Goal: Complete application form

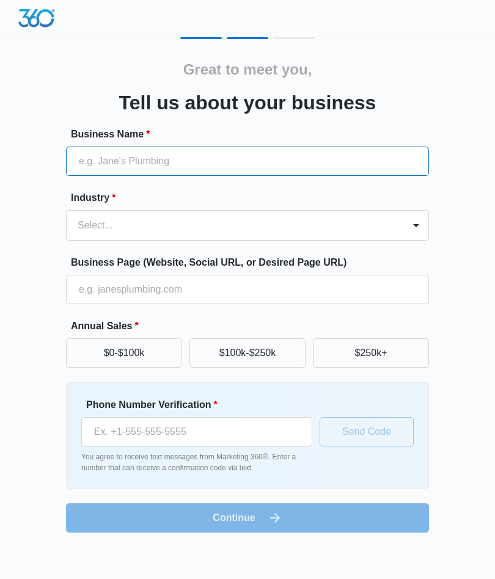
click at [357, 155] on input "Business Name *" at bounding box center [247, 161] width 363 height 29
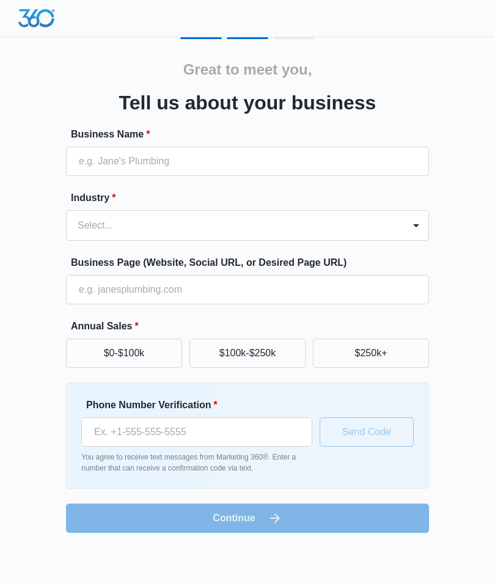
type input "MLBEAUTYZ"
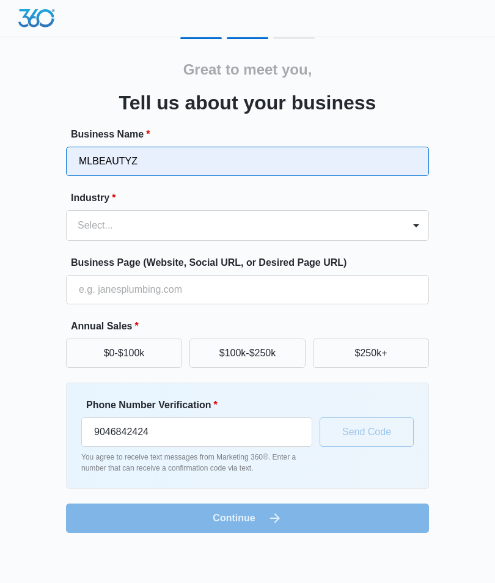
type input "[PHONE_NUMBER]"
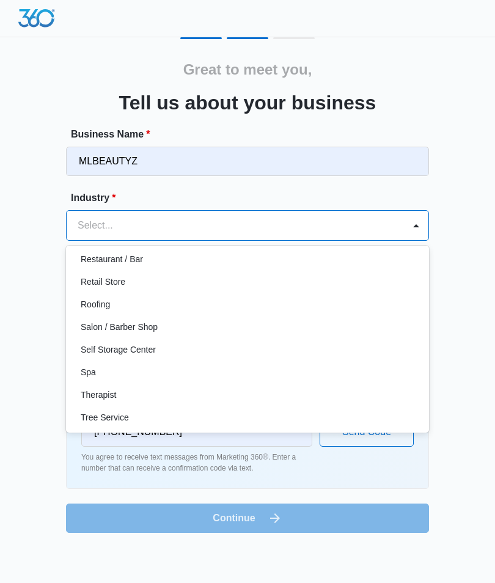
scroll to position [888, 0]
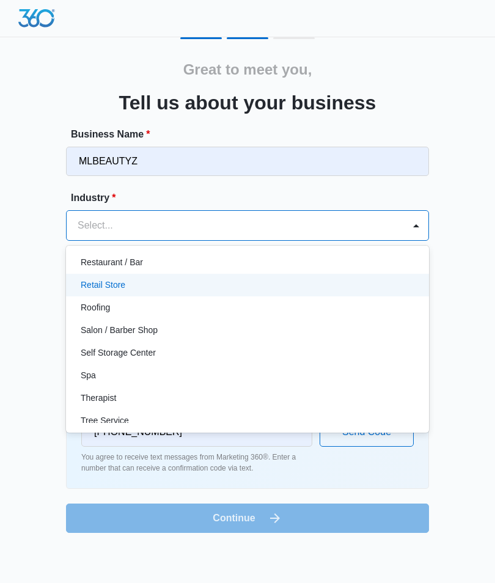
click at [143, 285] on div "Retail Store" at bounding box center [246, 284] width 331 height 13
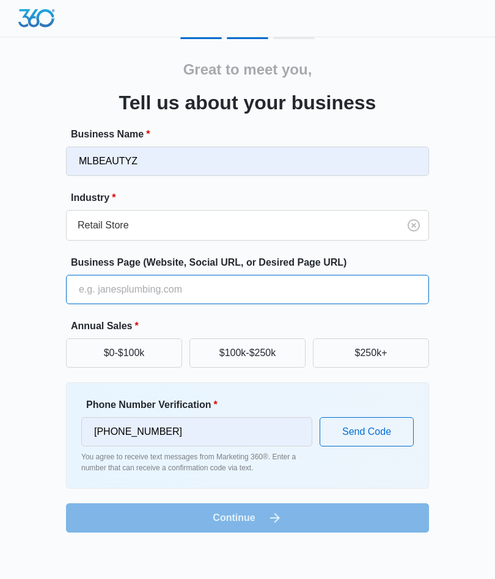
click at [115, 291] on input "Business Page (Website, Social URL, or Desired Page URL)" at bounding box center [247, 289] width 363 height 29
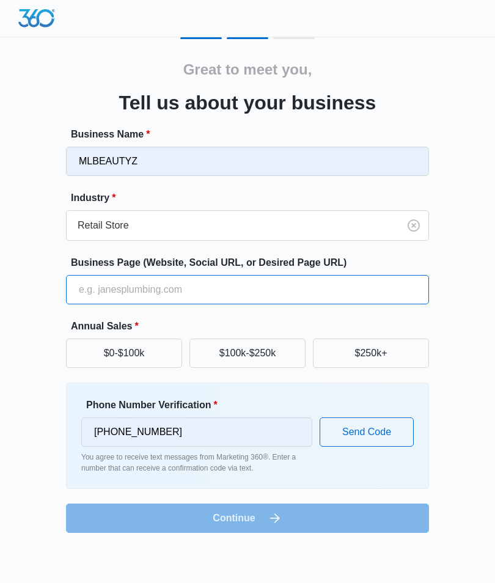
paste input "[URL][DOMAIN_NAME]"
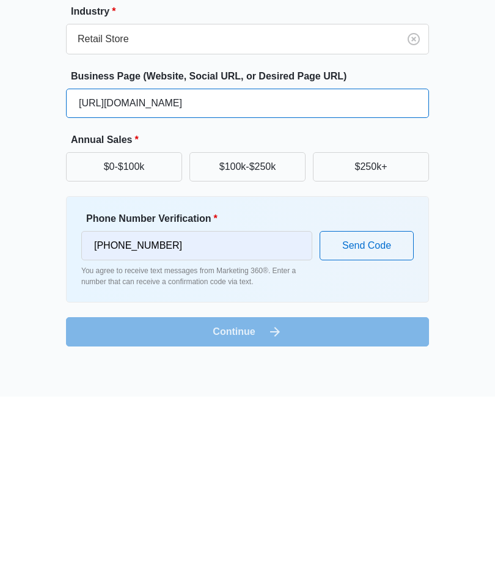
type input "[URL][DOMAIN_NAME]"
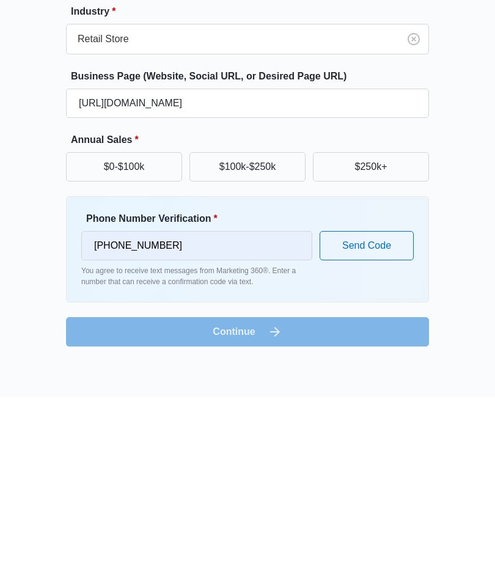
click at [131, 338] on button "$0-$100k" at bounding box center [124, 352] width 116 height 29
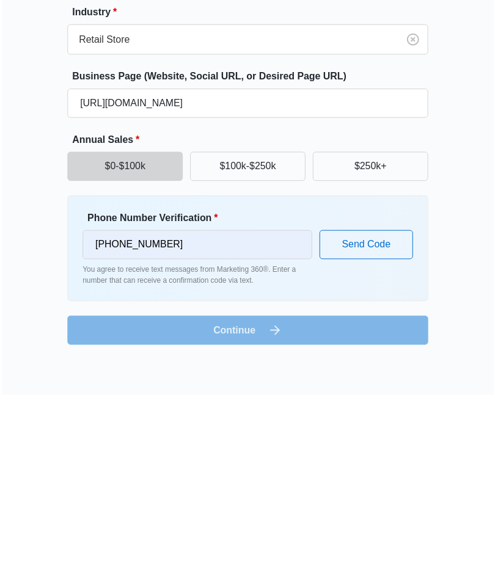
scroll to position [0, 0]
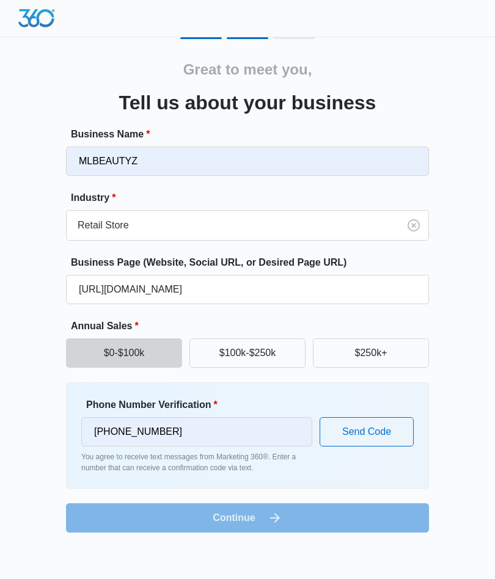
click at [136, 352] on button "$0-$100k" at bounding box center [124, 352] width 116 height 29
click at [299, 517] on form "Business Name * MLBEAUTYZ Industry * Retail Store Business Page (Website, Socia…" at bounding box center [247, 329] width 363 height 405
click at [390, 433] on button "Send Code" at bounding box center [366, 431] width 94 height 29
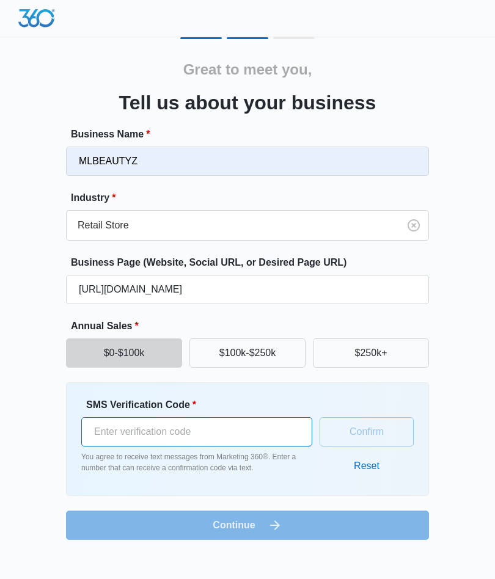
click at [91, 429] on input "SMS Verification Code *" at bounding box center [196, 431] width 231 height 29
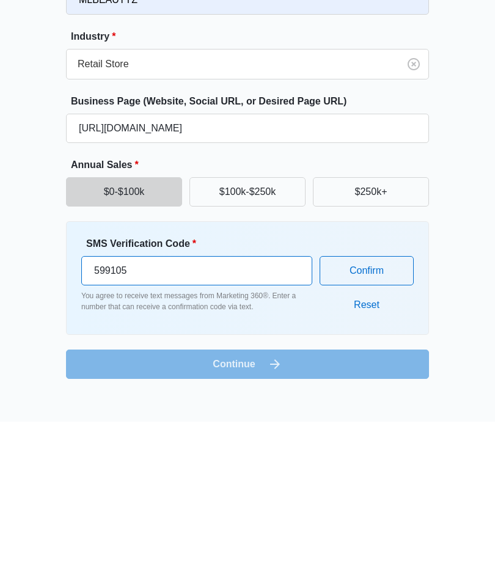
type input "599105"
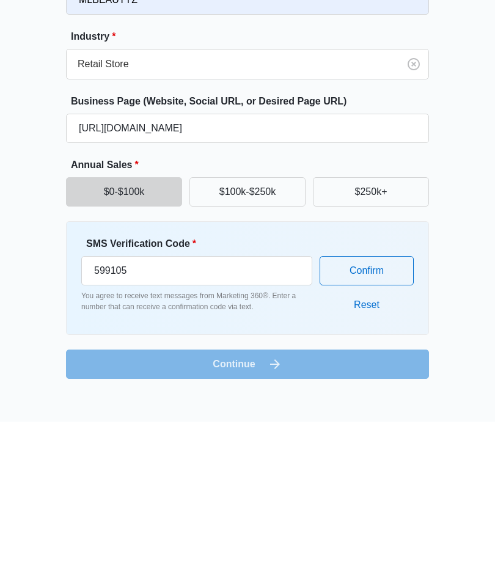
click at [116, 357] on form "Business Name * MLBEAUTYZ Industry * Retail Store Business Page (Website, Socia…" at bounding box center [247, 333] width 363 height 413
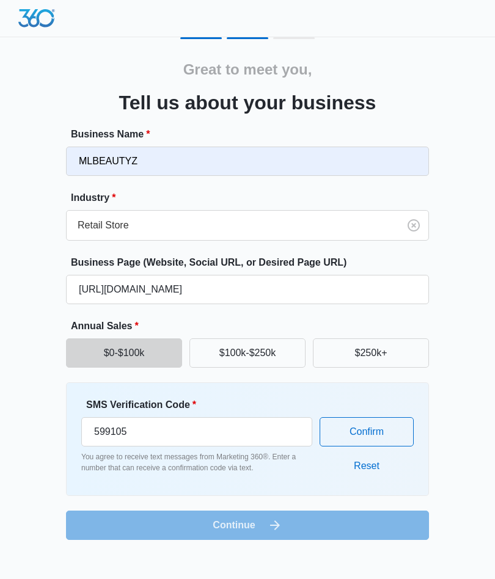
click at [111, 530] on form "Business Name * MLBEAUTYZ Industry * Retail Store Business Page (Website, Socia…" at bounding box center [247, 333] width 363 height 413
click at [112, 520] on form "Business Name * MLBEAUTYZ Industry * Retail Store Business Page (Website, Socia…" at bounding box center [247, 333] width 363 height 413
click at [357, 438] on button "Confirm" at bounding box center [366, 431] width 94 height 29
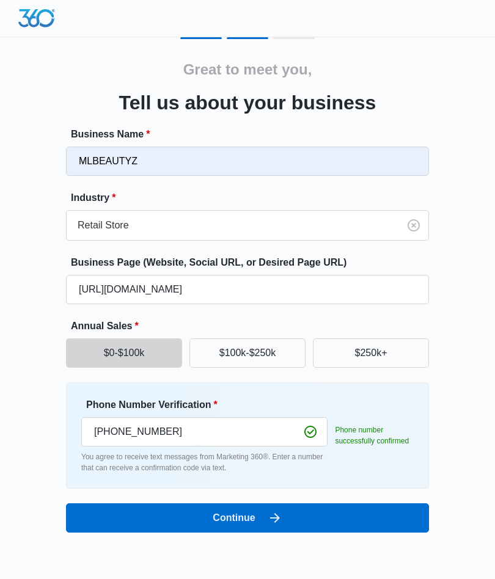
click at [98, 513] on button "Continue" at bounding box center [247, 517] width 363 height 29
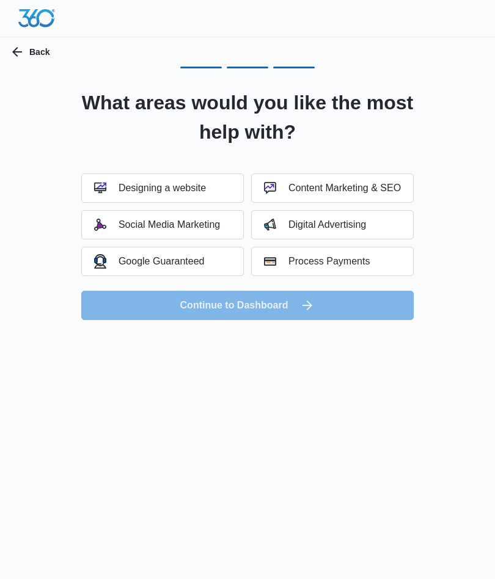
click at [184, 196] on button "Designing a website" at bounding box center [162, 187] width 162 height 29
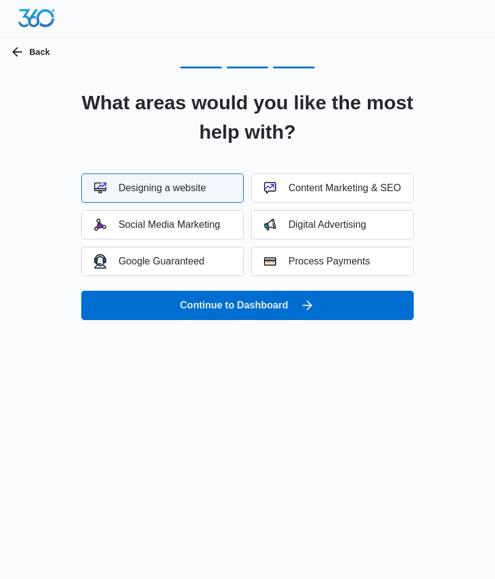
click at [182, 224] on div "Social Media Marketing" at bounding box center [157, 225] width 126 height 12
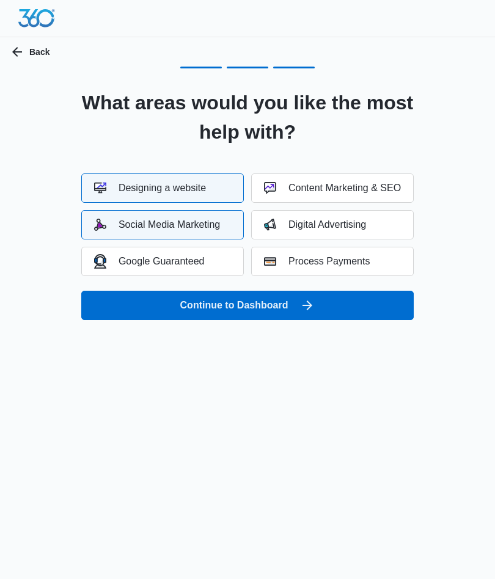
click at [191, 273] on button "Google Guaranteed" at bounding box center [162, 261] width 162 height 29
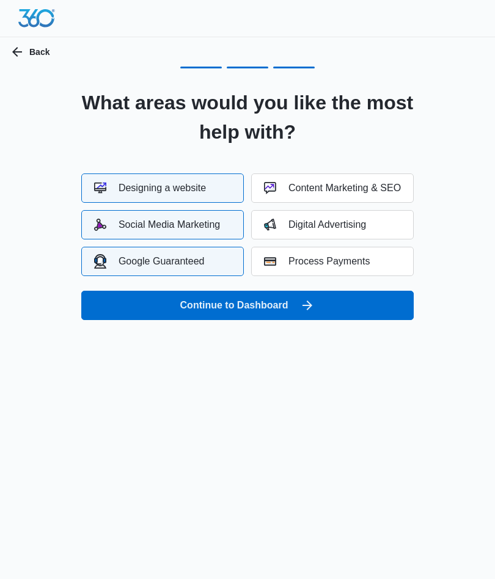
click at [379, 185] on div "Content Marketing & SEO" at bounding box center [332, 188] width 137 height 12
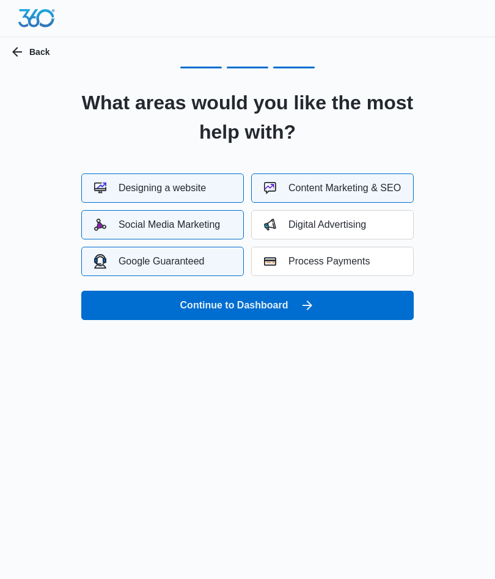
click at [310, 304] on icon "submit" at bounding box center [307, 305] width 15 height 15
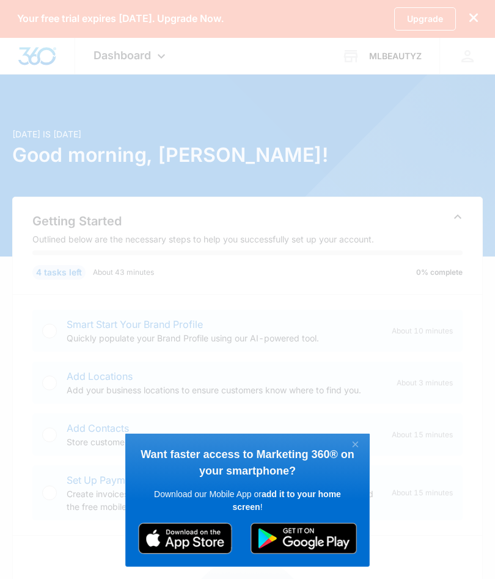
click at [357, 444] on link "×" at bounding box center [354, 445] width 21 height 16
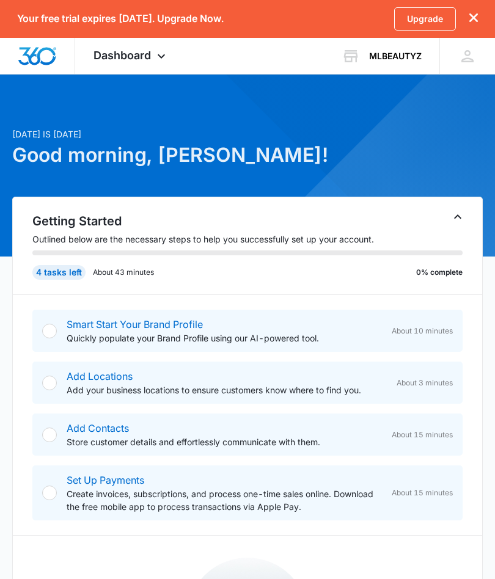
click at [60, 343] on div "Smart Start Your Brand Profile Quickly populate your Brand Profile using our AI…" at bounding box center [247, 331] width 430 height 42
click at [67, 330] on link "Smart Start Your Brand Profile" at bounding box center [135, 324] width 136 height 12
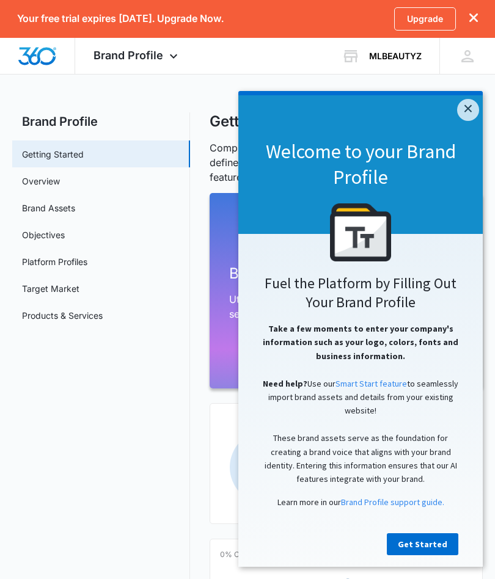
click at [460, 118] on div "Welcome to your Brand Profile" at bounding box center [360, 164] width 244 height 139
click at [468, 108] on link "×" at bounding box center [468, 110] width 22 height 22
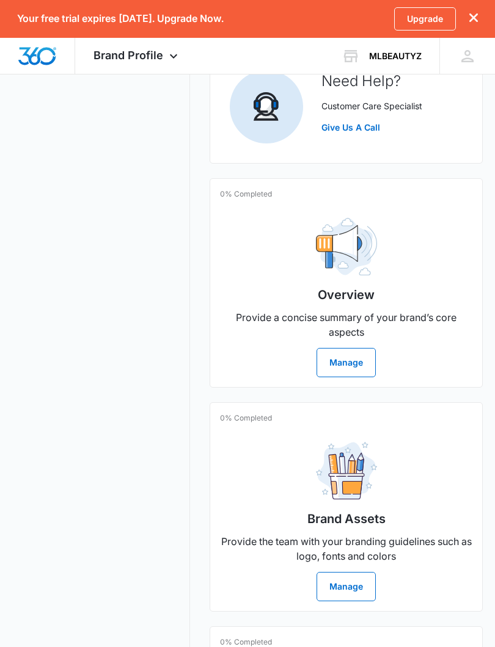
click at [358, 362] on button "Manage" at bounding box center [345, 363] width 59 height 29
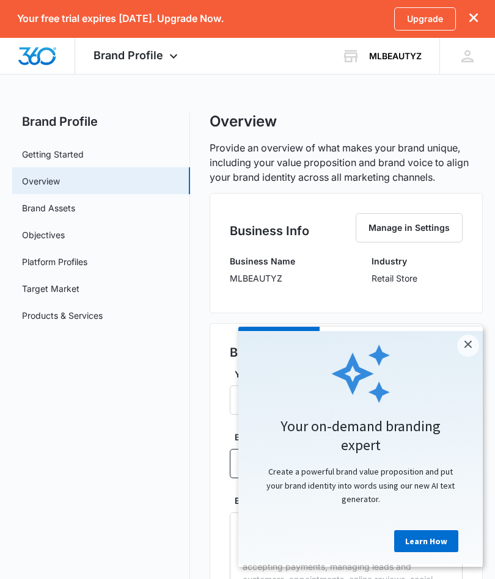
click at [474, 345] on link "×" at bounding box center [468, 346] width 22 height 22
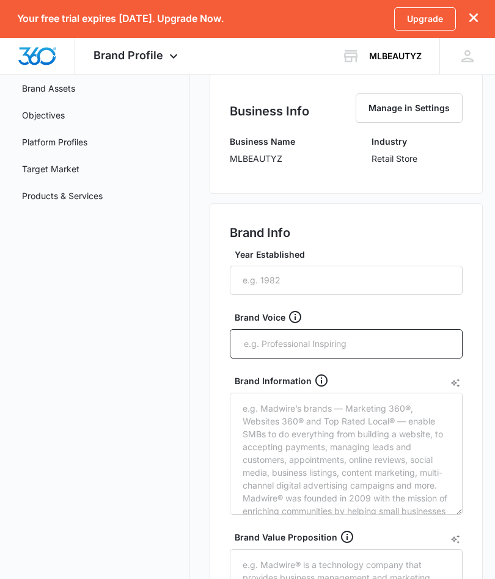
scroll to position [107, 0]
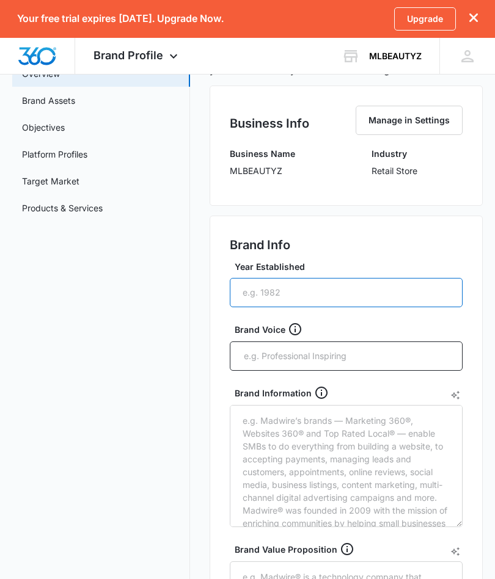
click at [366, 293] on input "Year Established" at bounding box center [346, 292] width 233 height 29
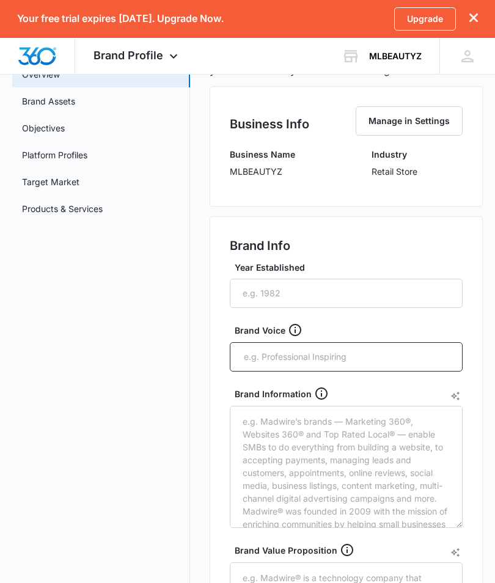
click at [412, 256] on div "Brand Info" at bounding box center [346, 248] width 233 height 24
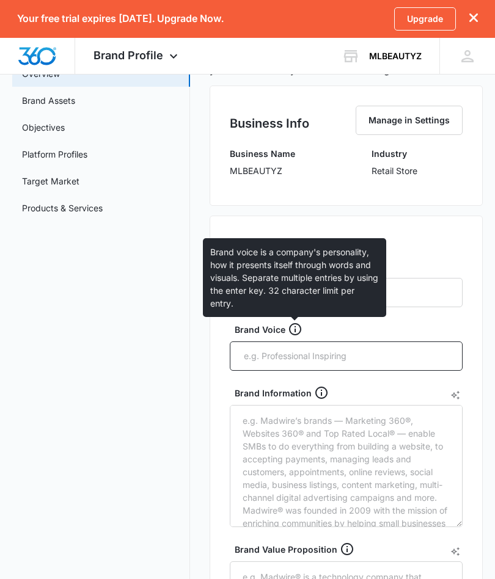
click at [297, 331] on icon at bounding box center [295, 329] width 15 height 15
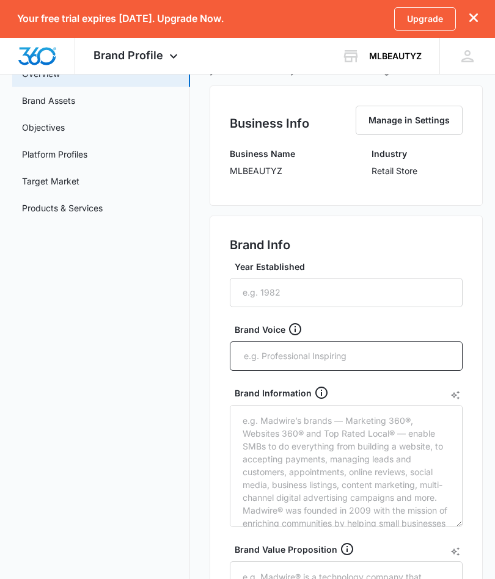
click at [436, 268] on label "Year Established" at bounding box center [350, 266] width 233 height 13
click at [436, 278] on input "Year Established" at bounding box center [346, 292] width 233 height 29
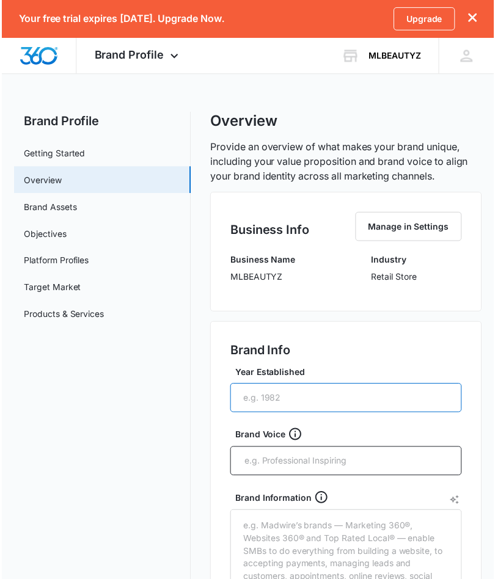
scroll to position [0, 0]
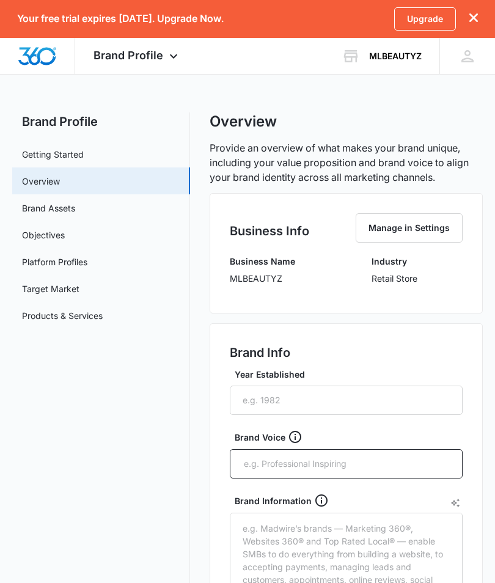
click at [469, 53] on div at bounding box center [467, 56] width 18 height 18
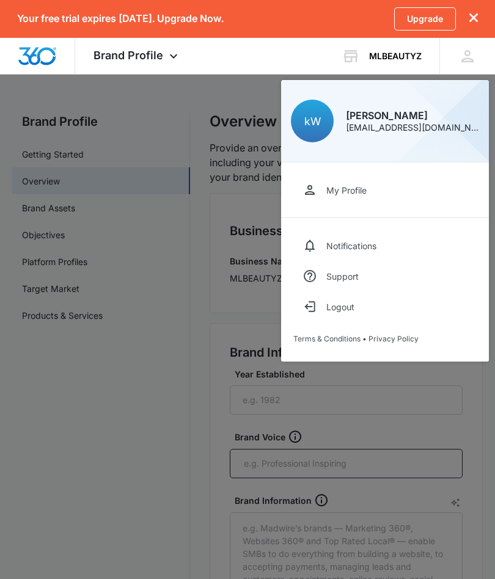
click at [474, 51] on icon at bounding box center [467, 56] width 18 height 18
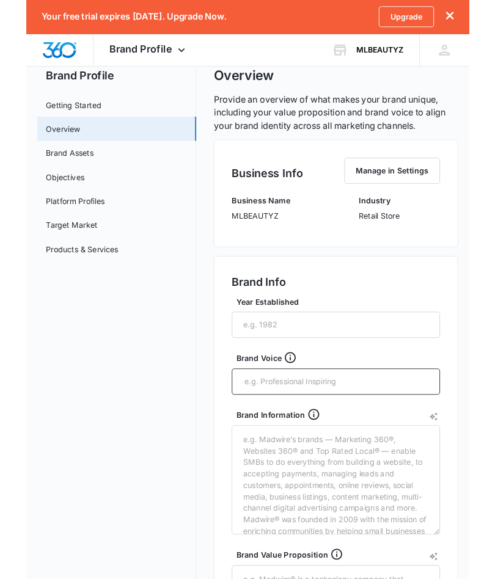
scroll to position [71, 0]
